Goal: Transaction & Acquisition: Purchase product/service

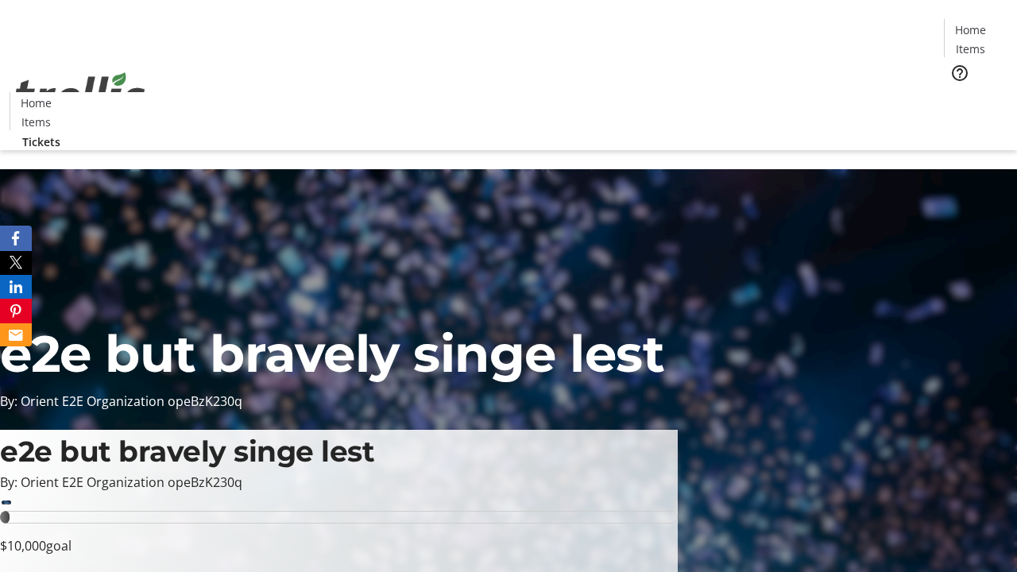
click at [956, 92] on span "Tickets" at bounding box center [975, 100] width 38 height 17
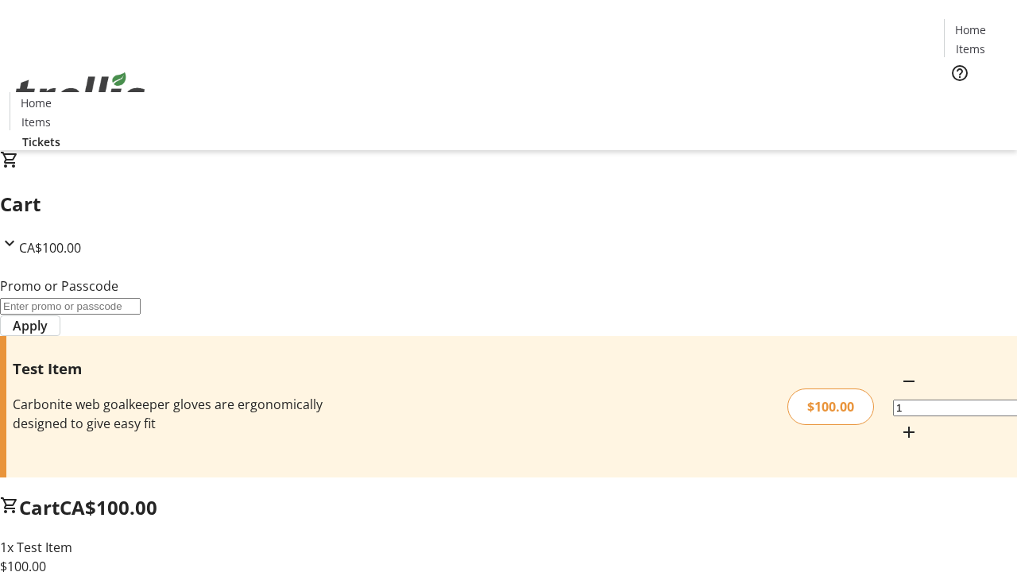
type input "PERCENT"
